Goal: Information Seeking & Learning: Understand process/instructions

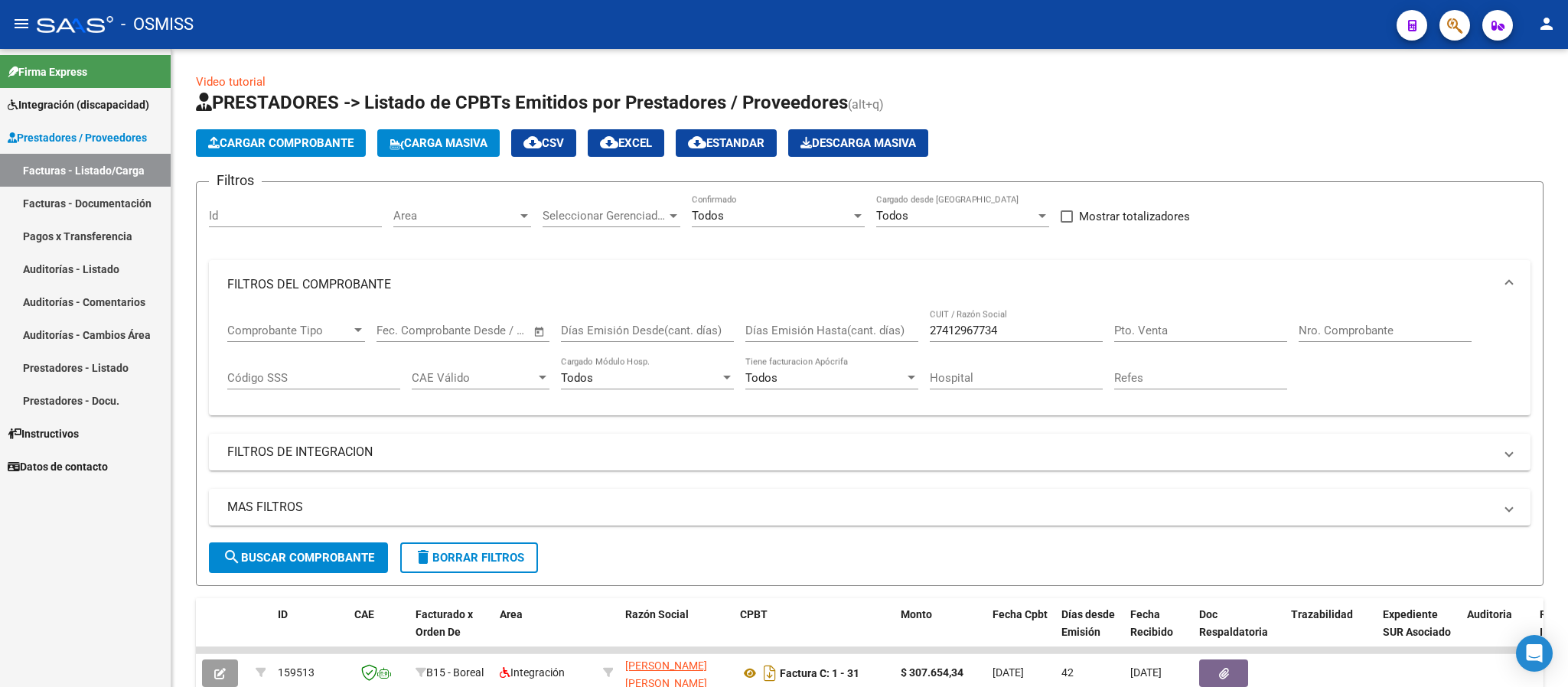
scroll to position [19, 0]
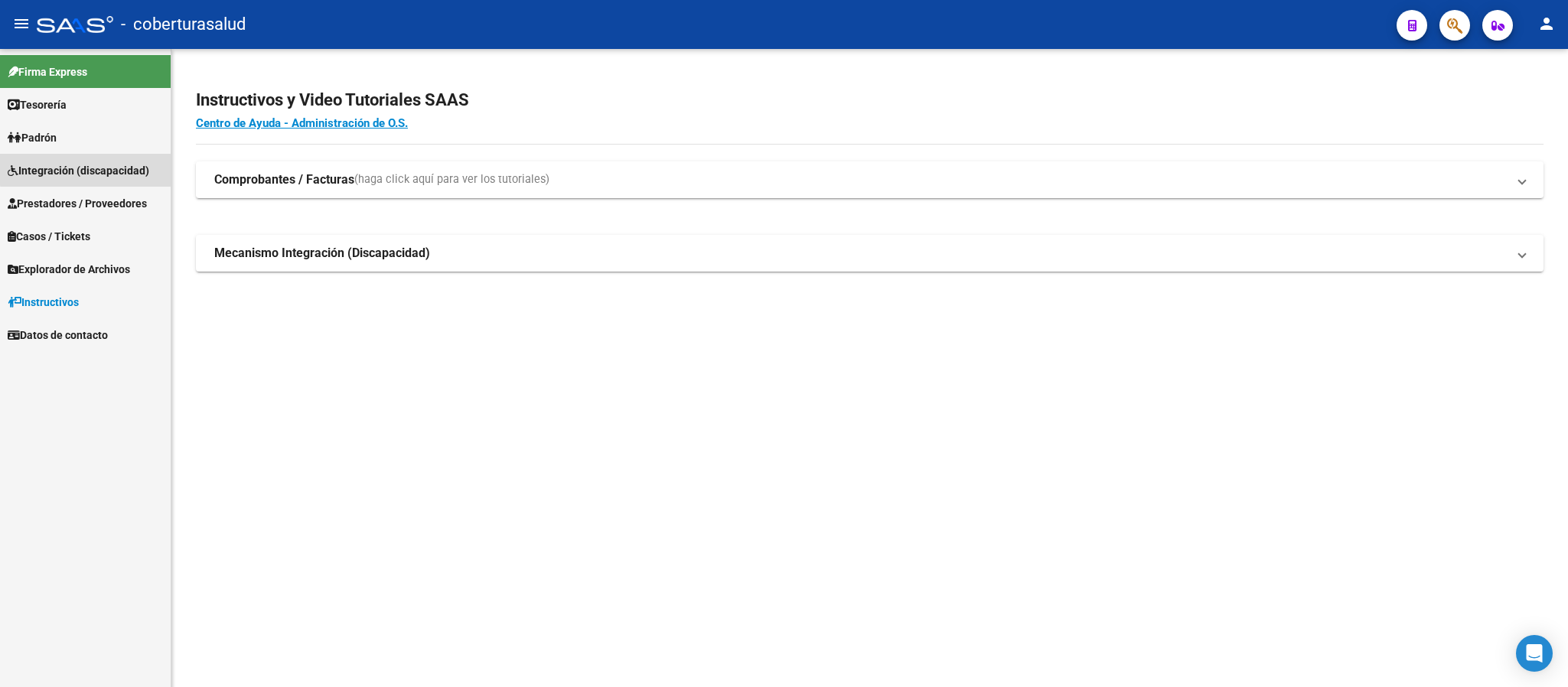
click at [106, 167] on span "Integración (discapacidad)" at bounding box center [78, 171] width 142 height 17
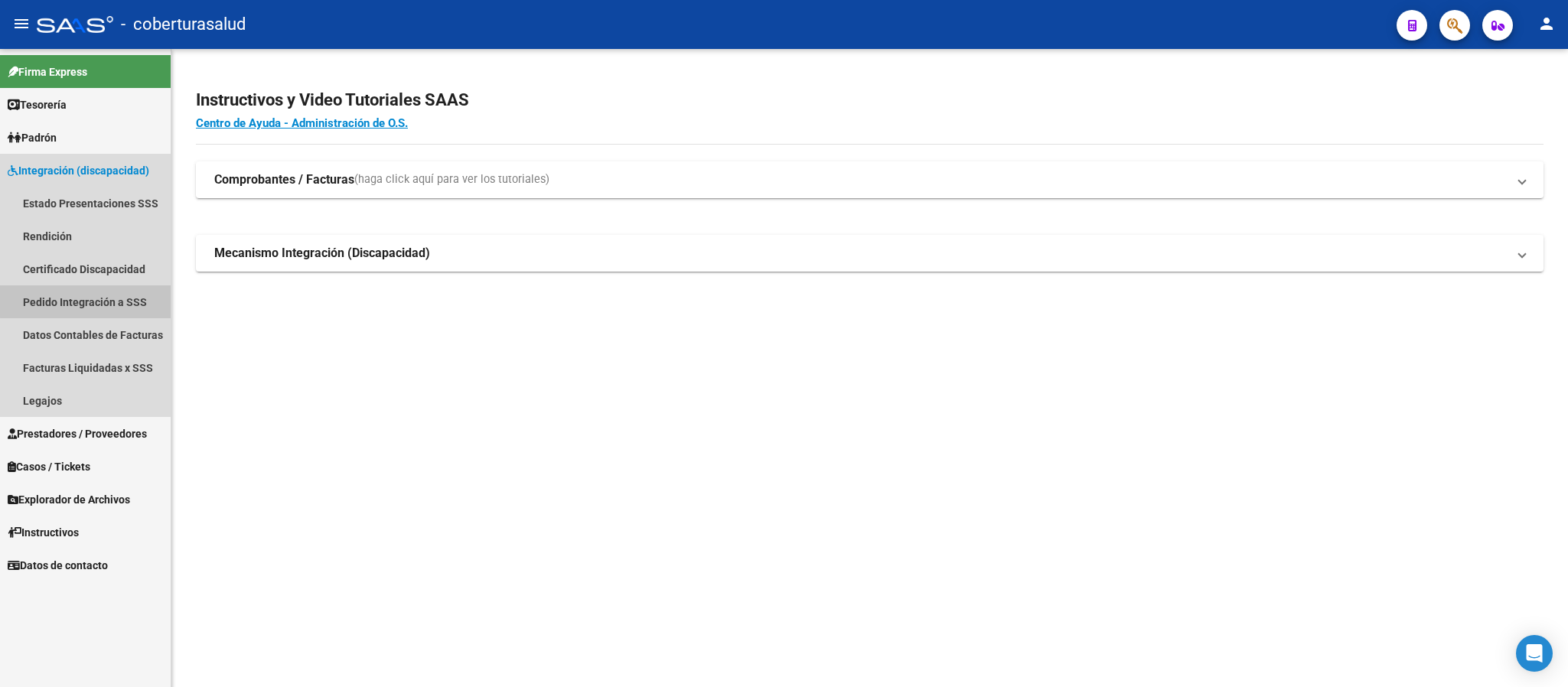
click at [105, 296] on link "Pedido Integración a SSS" at bounding box center [85, 301] width 171 height 33
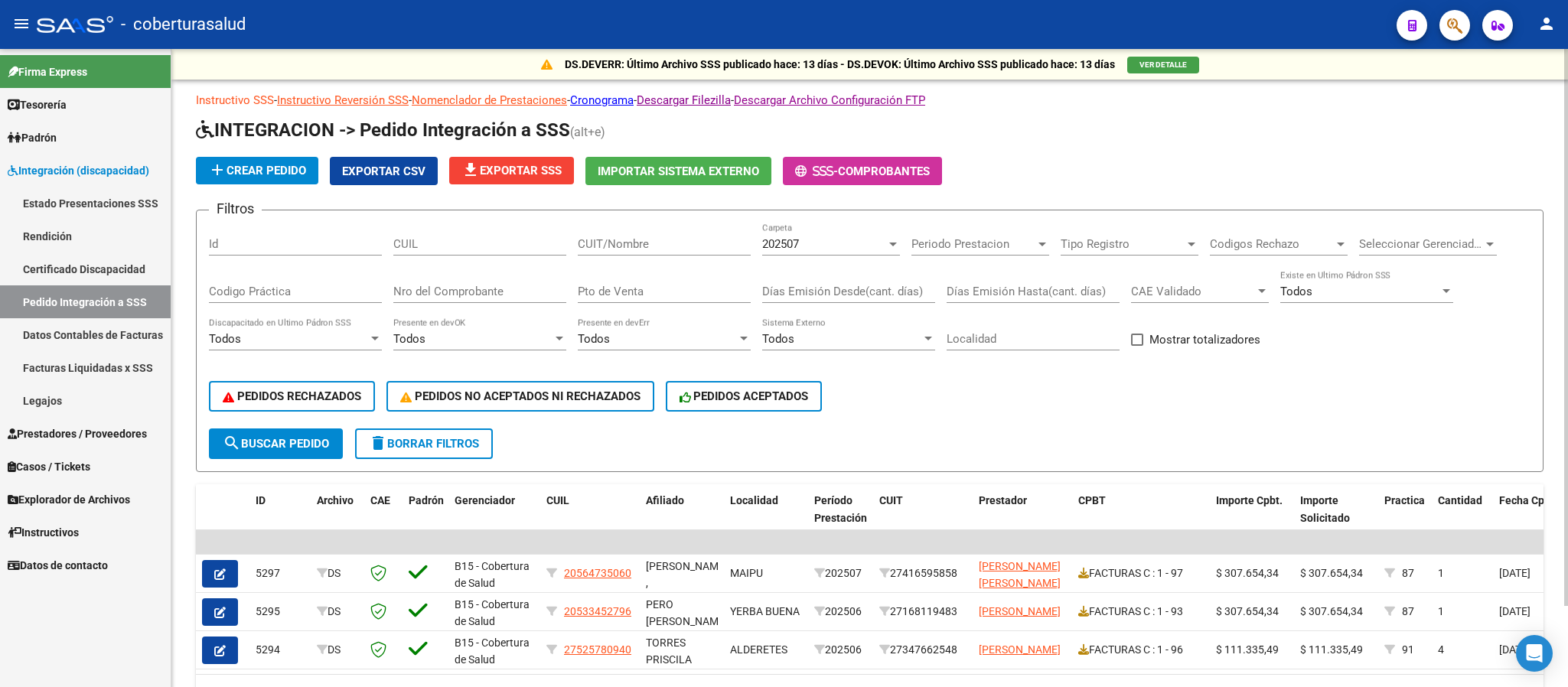
click at [262, 99] on link "Instructivo SSS" at bounding box center [235, 100] width 78 height 14
